Goal: Information Seeking & Learning: Learn about a topic

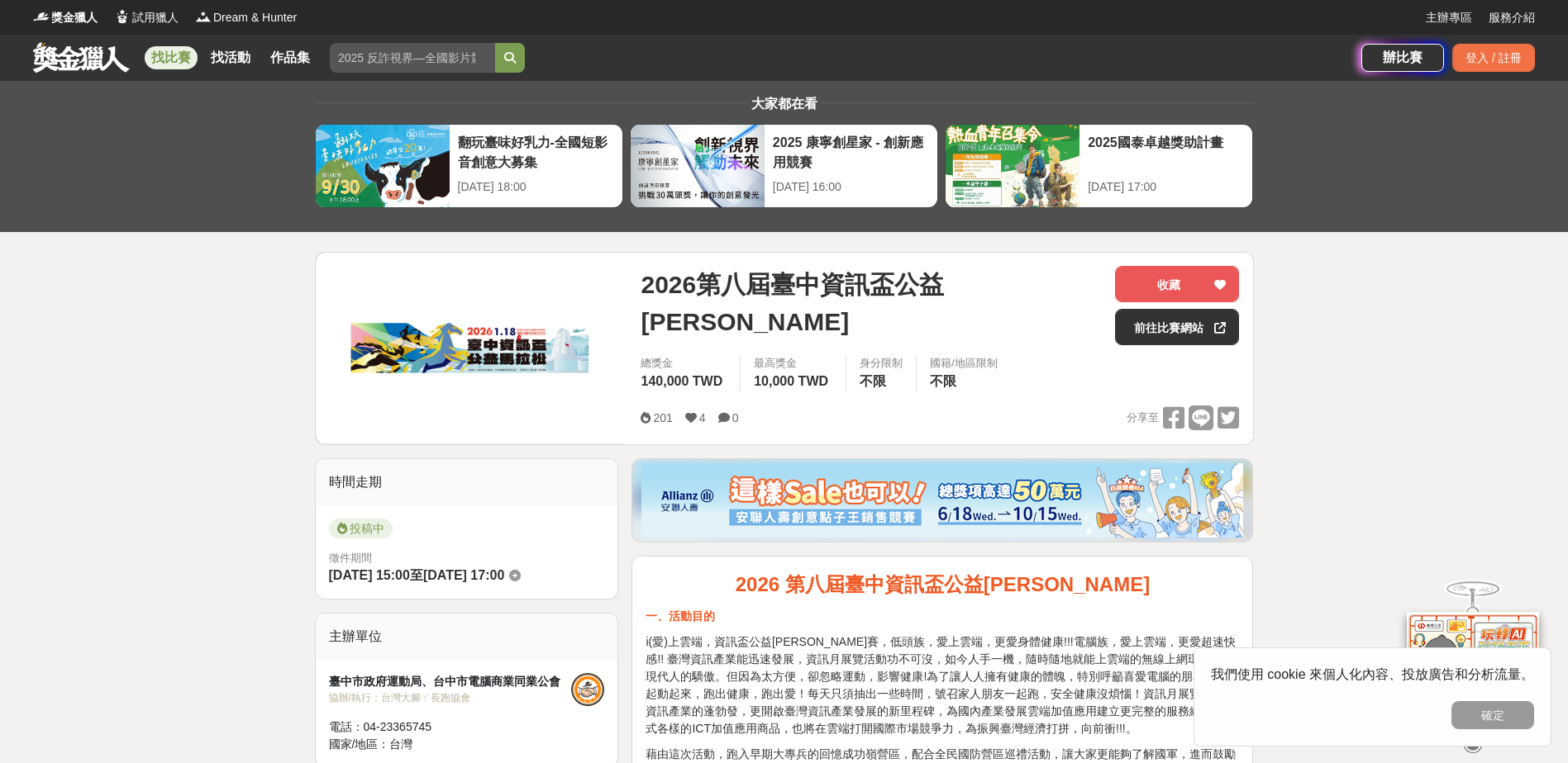
click at [160, 55] on link "找比賽" at bounding box center [171, 58] width 53 height 23
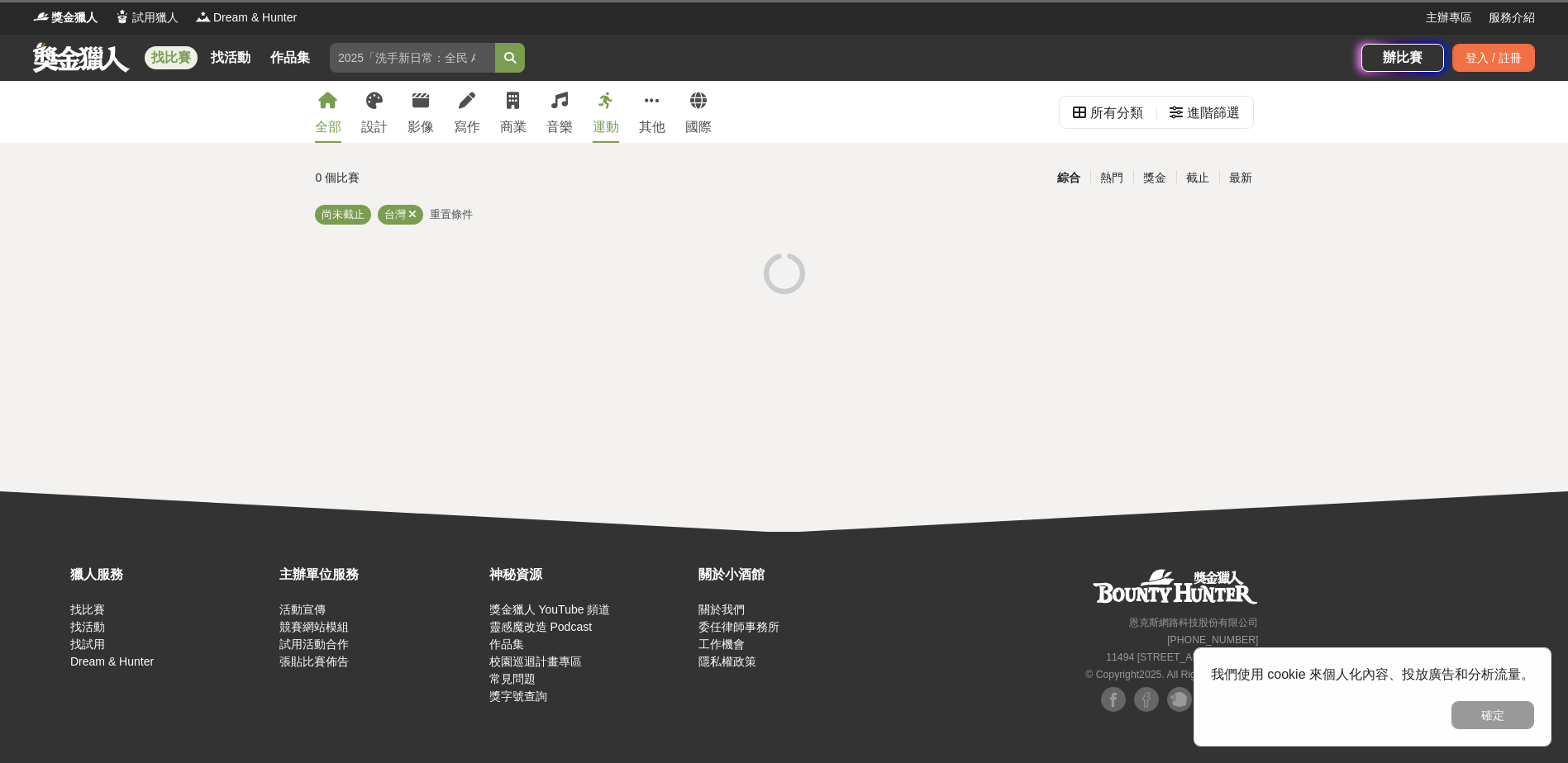
click at [609, 122] on div "運動" at bounding box center [606, 127] width 26 height 20
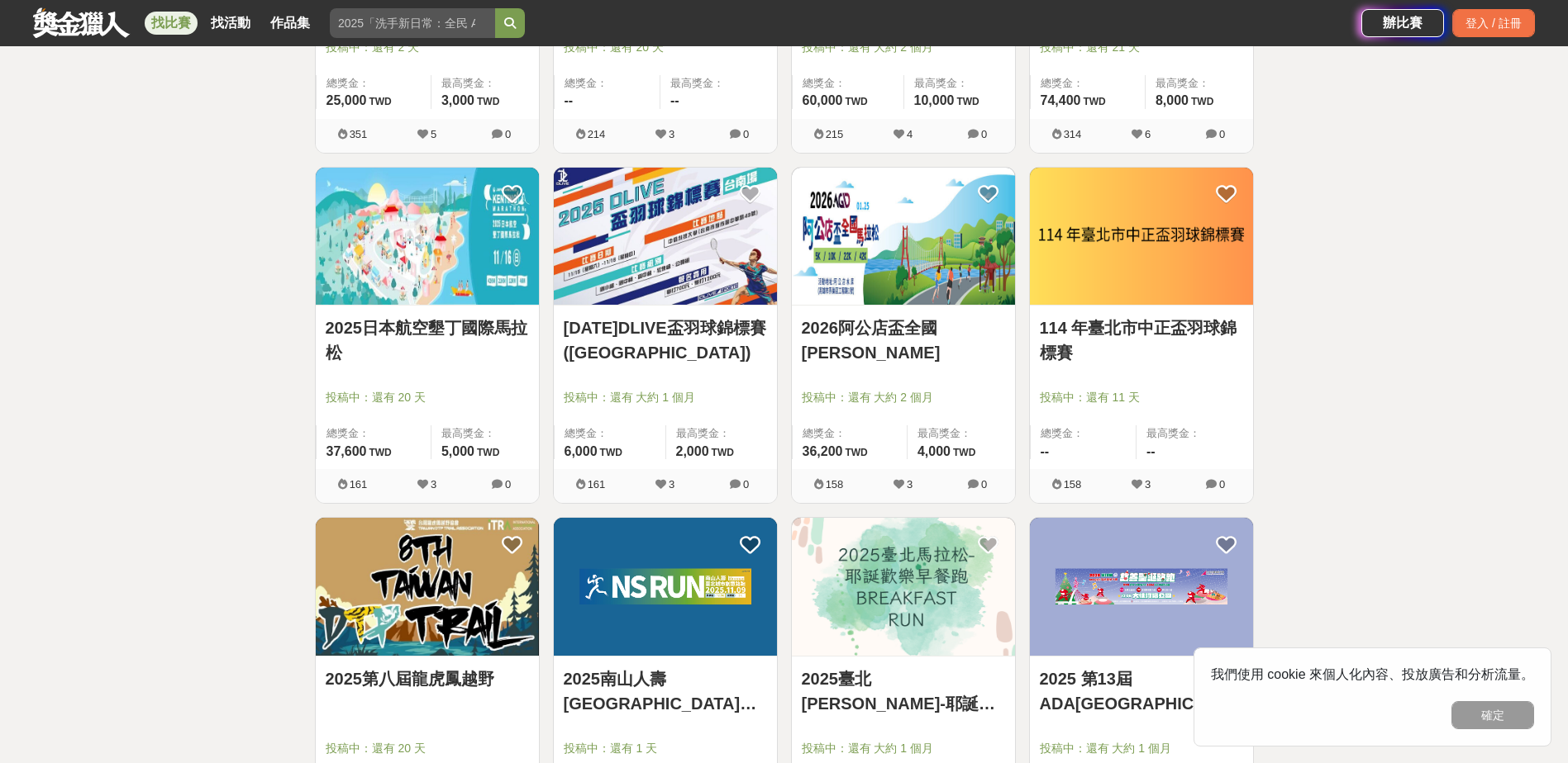
scroll to position [578, 0]
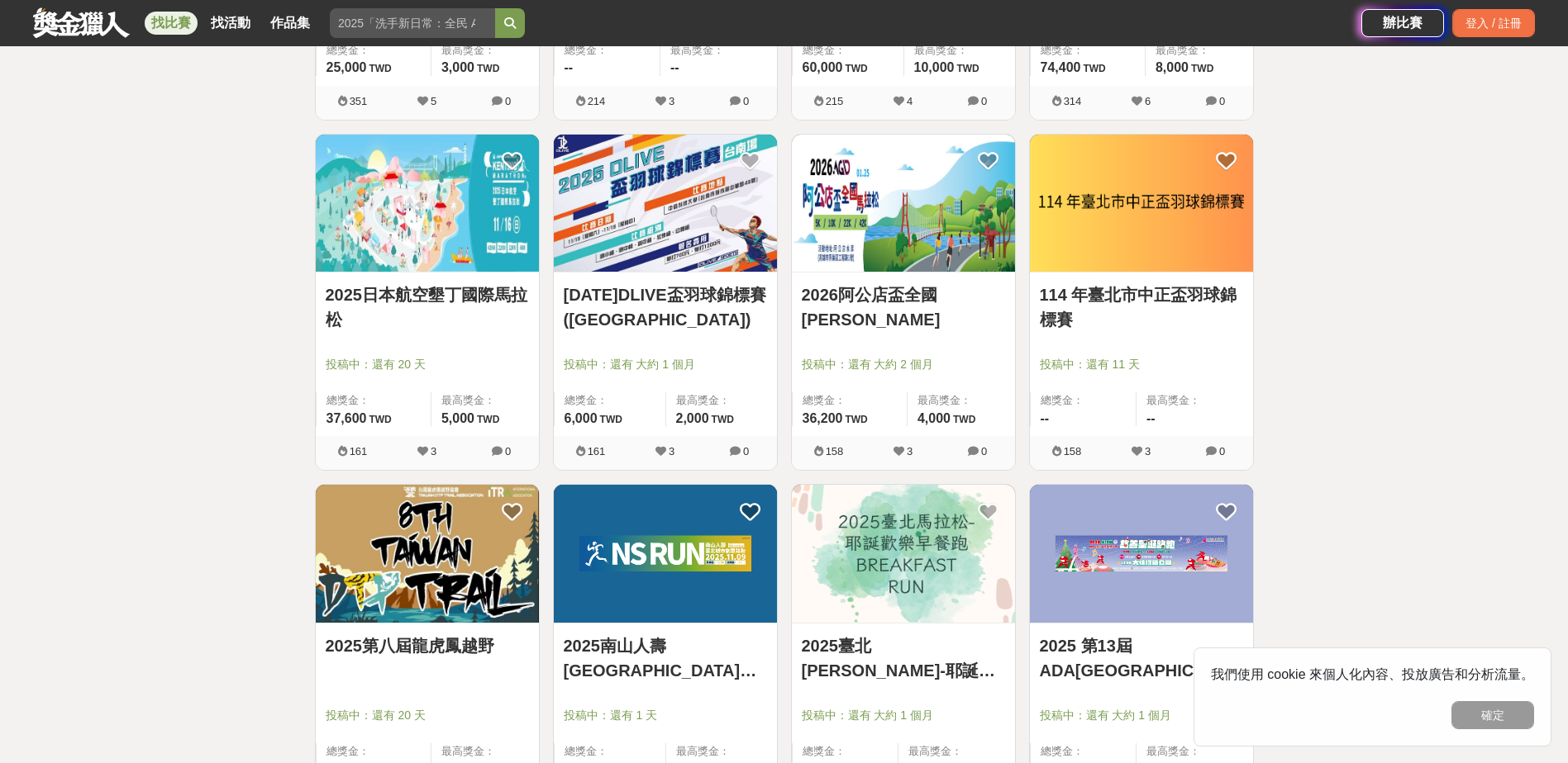
click at [887, 301] on link "2026阿公店盃全國馬拉松" at bounding box center [903, 307] width 204 height 49
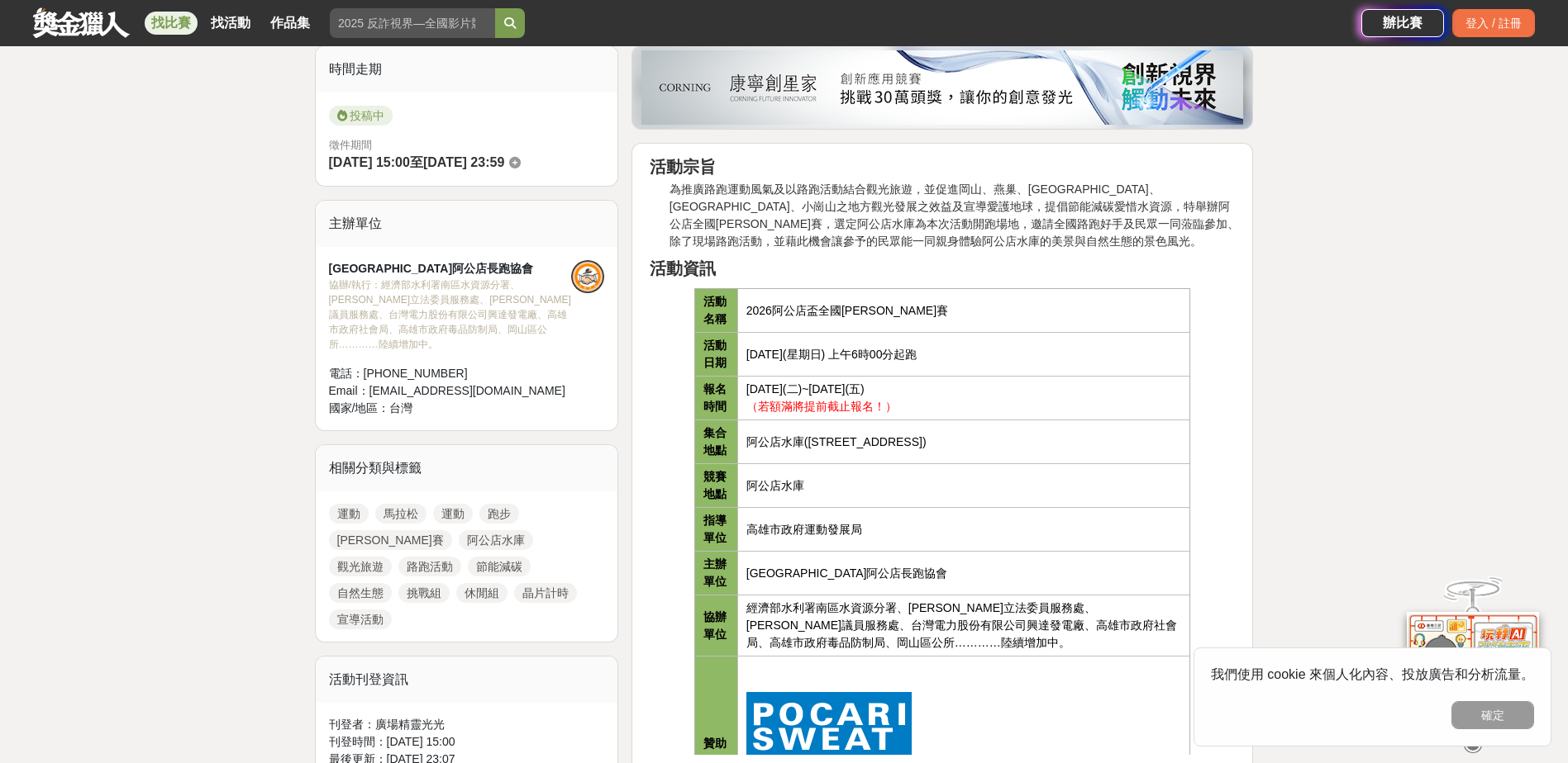
scroll to position [909, 0]
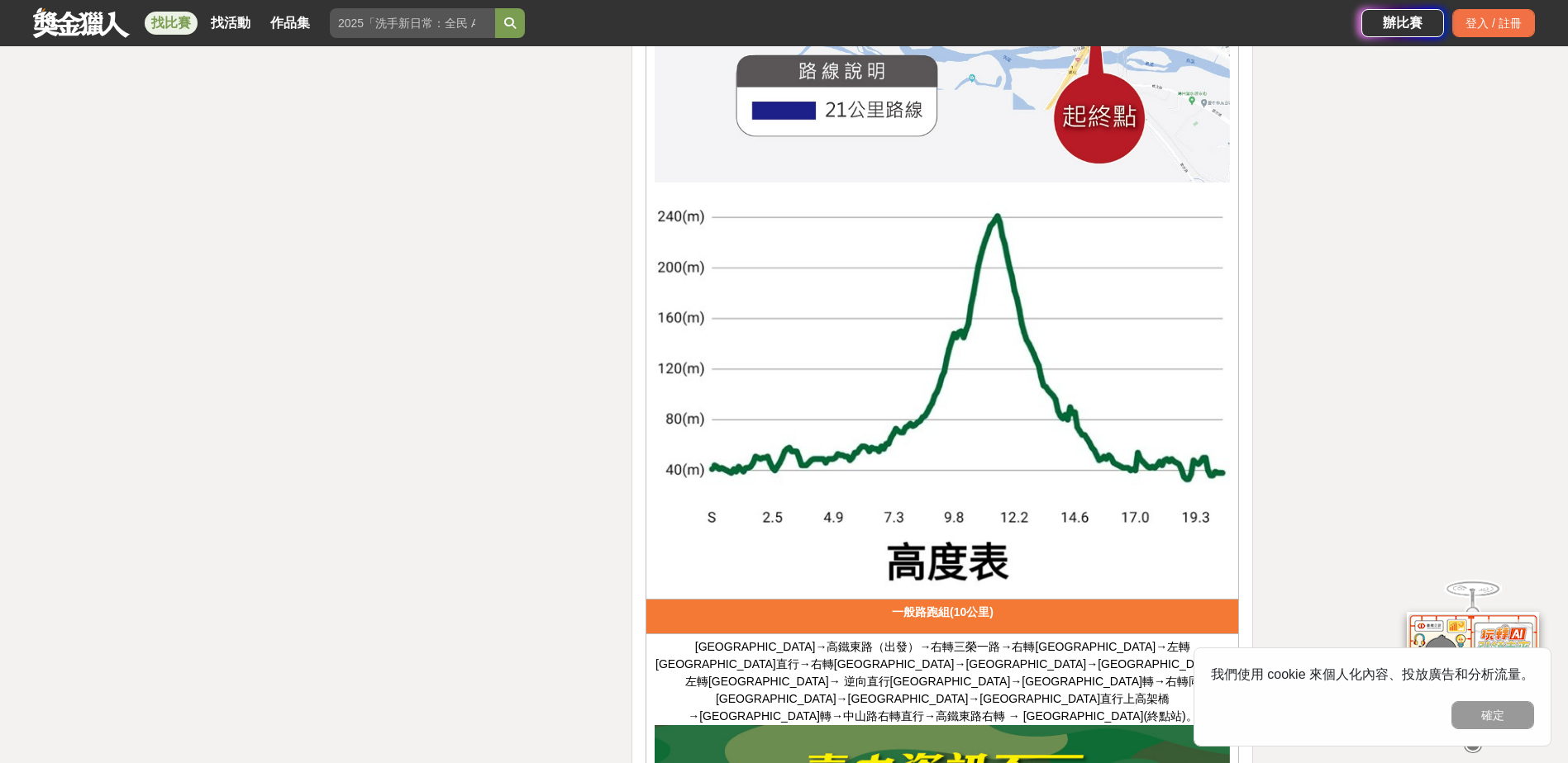
scroll to position [3966, 0]
